Goal: Find specific page/section: Find specific page/section

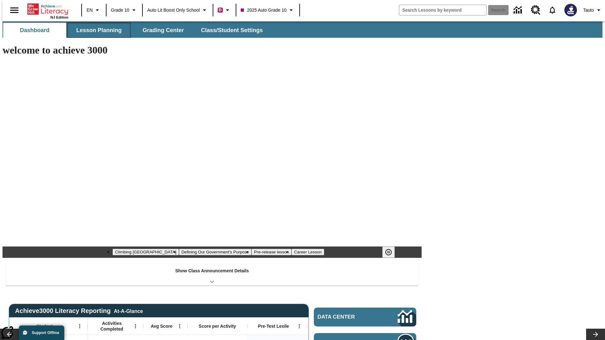
click at [96, 30] on button "Lesson Planning" at bounding box center [98, 30] width 63 height 15
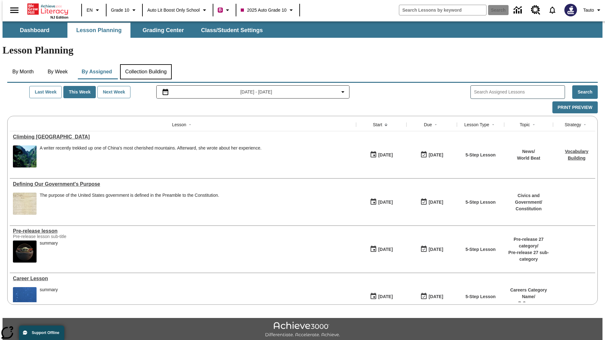
click at [145, 64] on button "Collection Building" at bounding box center [146, 71] width 52 height 15
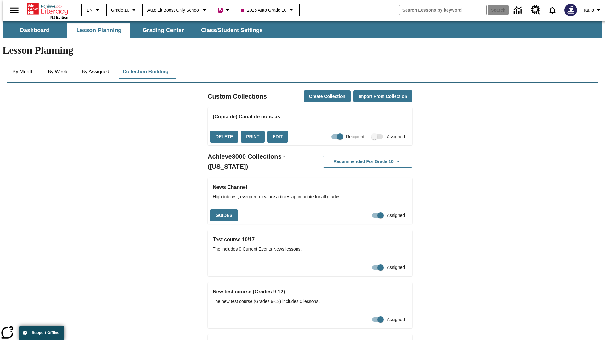
checkbox input "true"
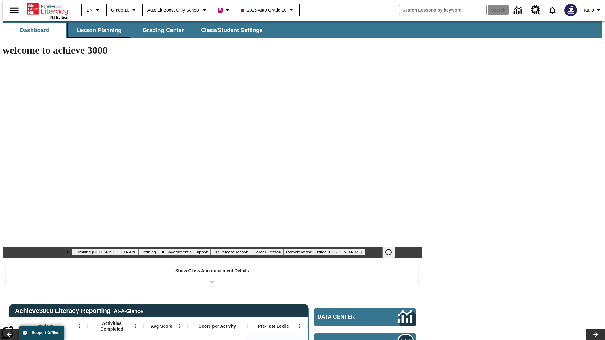
click at [96, 30] on button "Lesson Planning" at bounding box center [98, 30] width 63 height 15
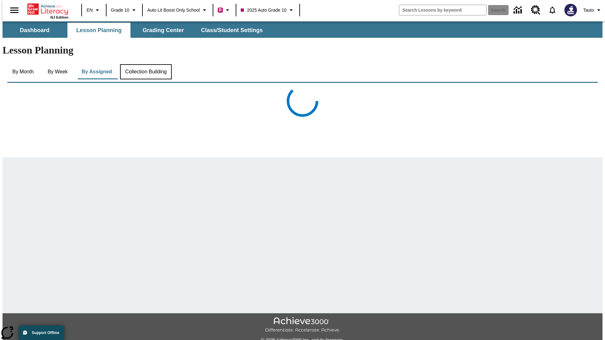
click at [145, 64] on button "Collection Building" at bounding box center [146, 71] width 52 height 15
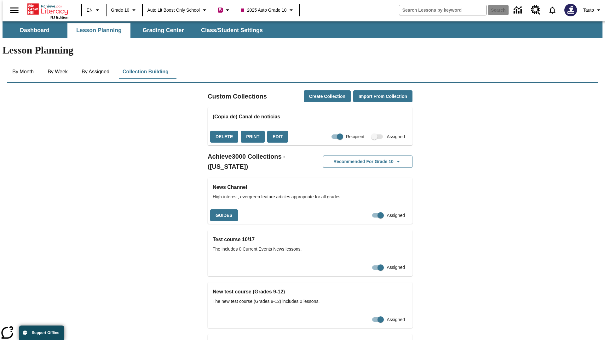
checkbox input "false"
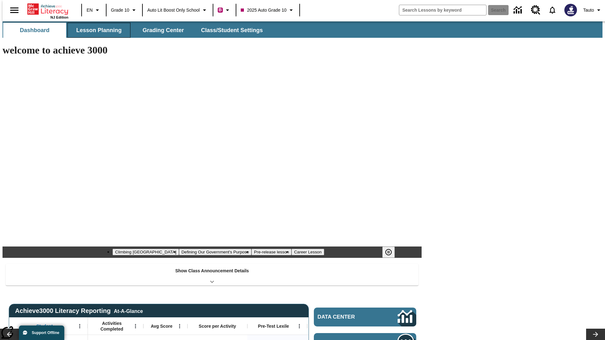
click at [96, 30] on button "Lesson Planning" at bounding box center [98, 30] width 63 height 15
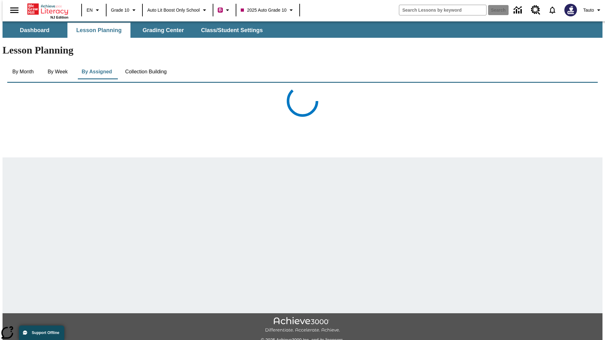
click at [145, 64] on button "Collection Building" at bounding box center [146, 71] width 52 height 15
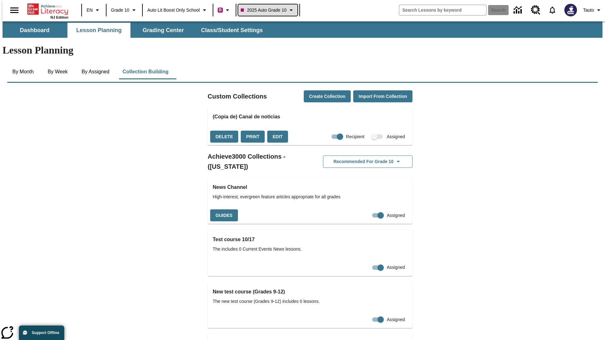
click at [268, 10] on span "2025 Auto Grade 10" at bounding box center [264, 10] width 46 height 7
